Goal: Check status: Check status

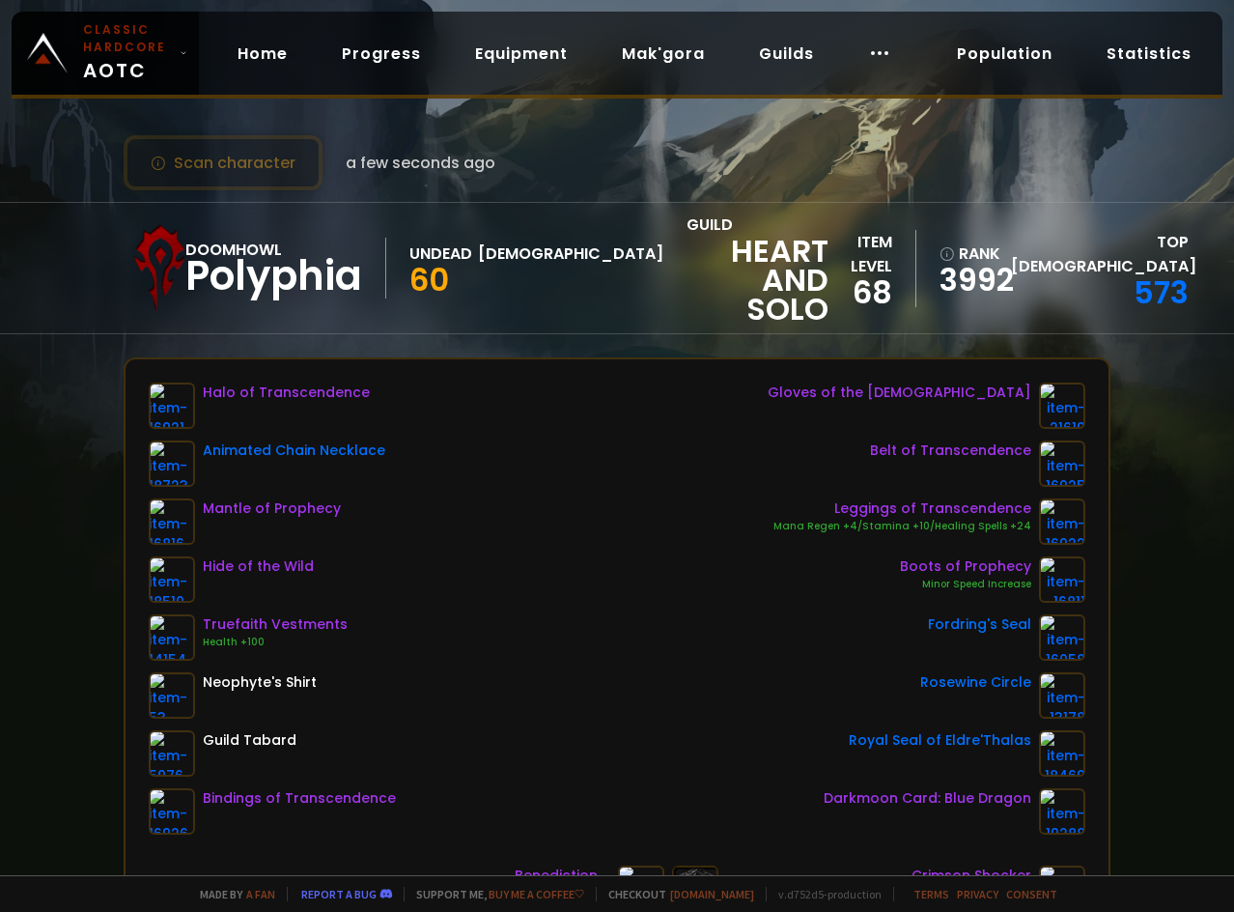
scroll to position [97, 0]
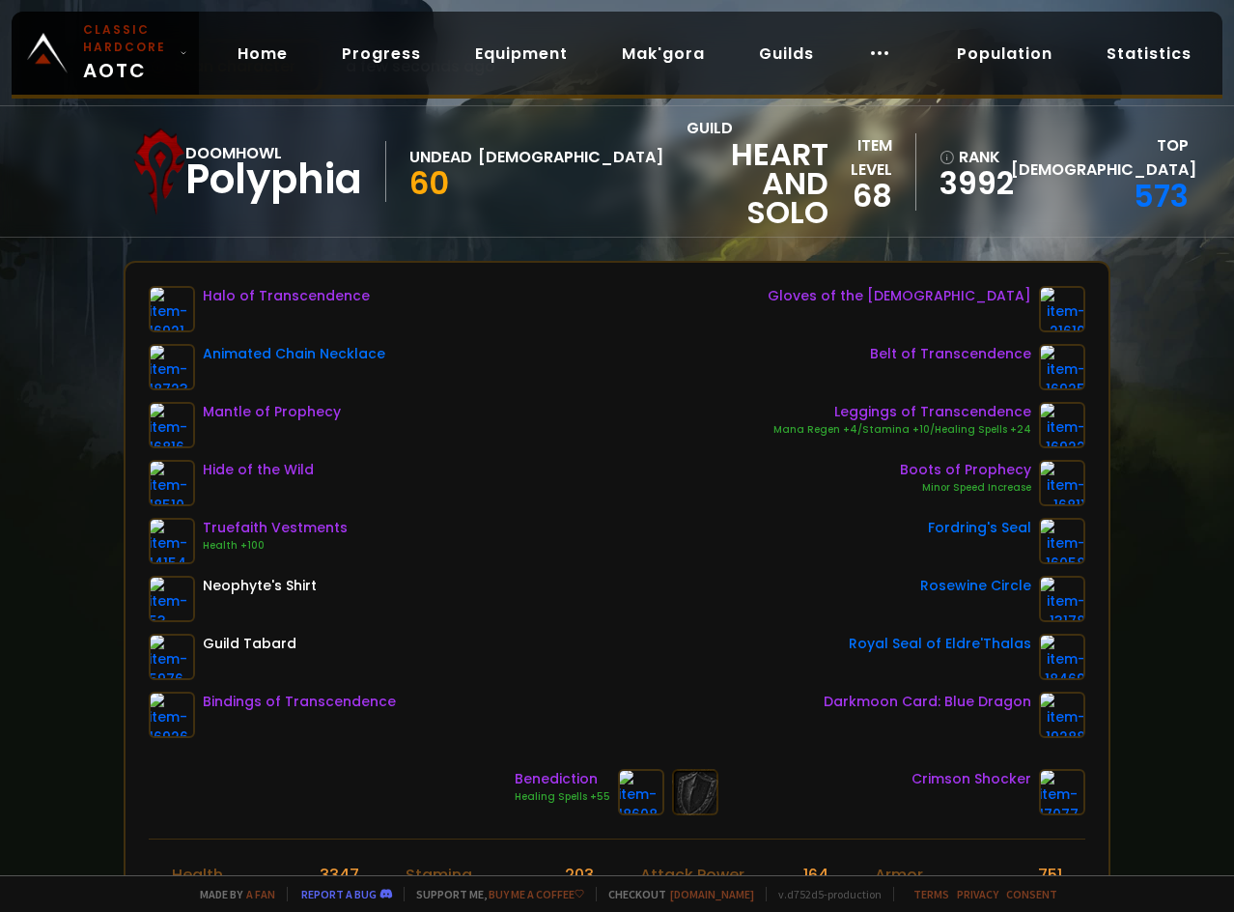
drag, startPoint x: 895, startPoint y: 644, endPoint x: 828, endPoint y: 726, distance: 106.4
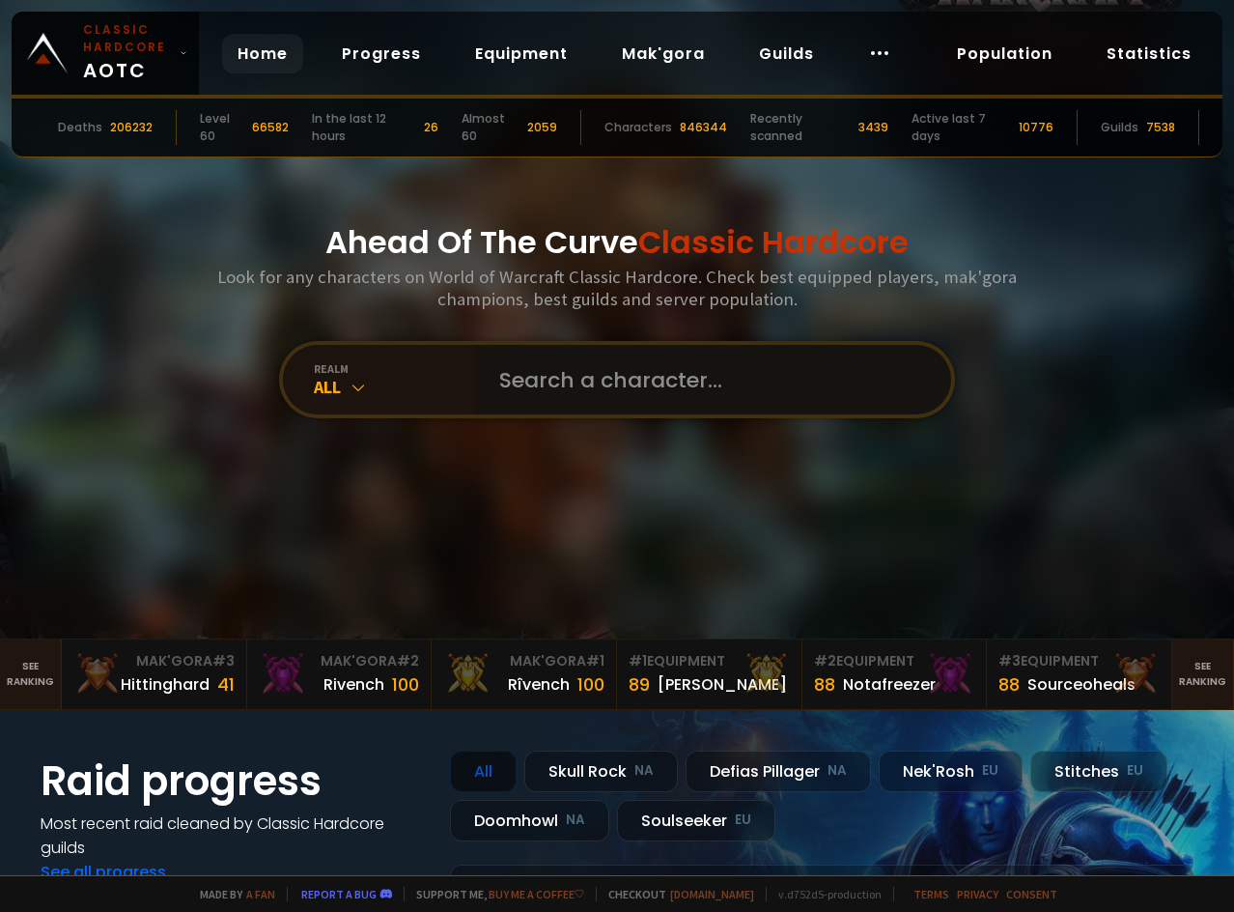
click at [488, 353] on input "text" at bounding box center [708, 380] width 440 height 70
type input "baobuns"
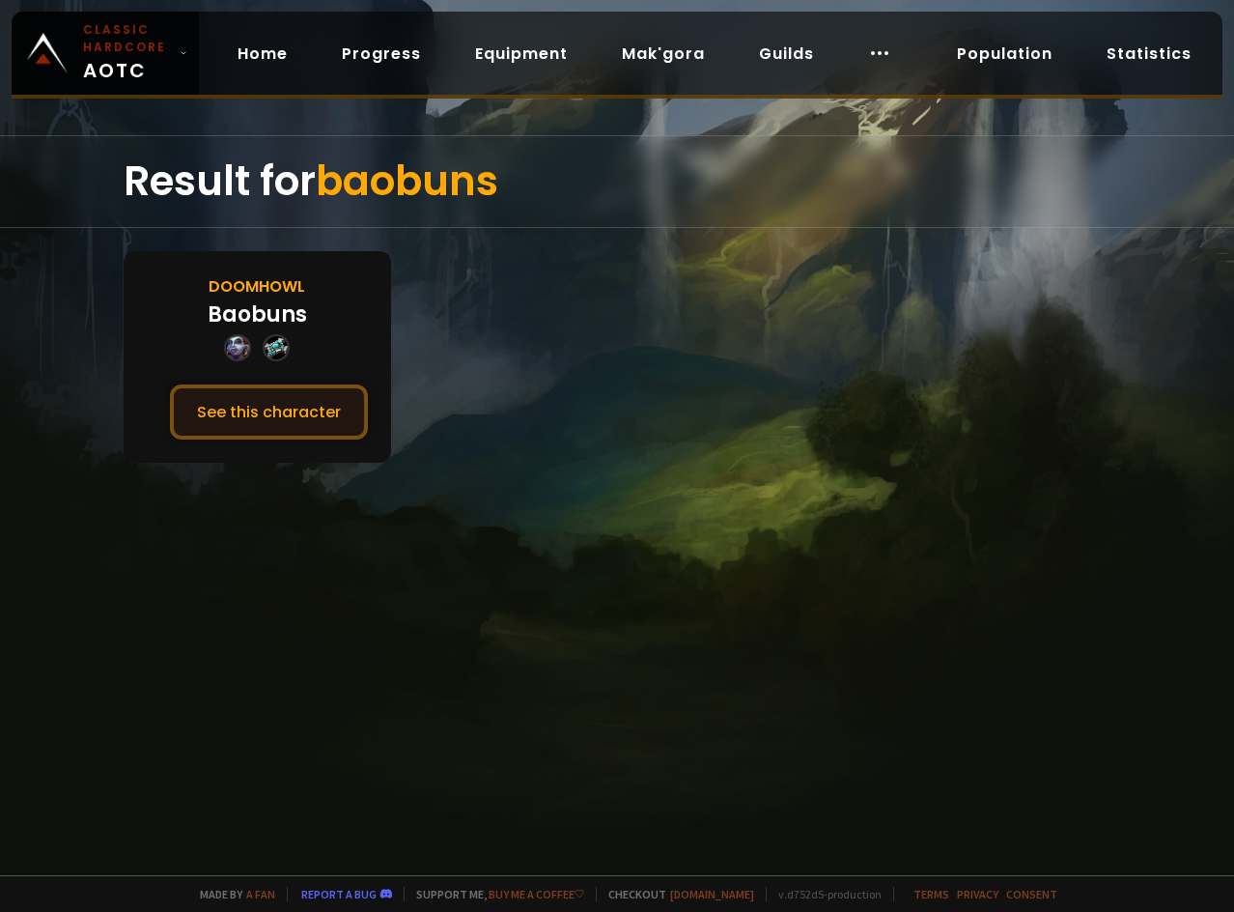
click at [298, 418] on button "See this character" at bounding box center [269, 411] width 198 height 55
